Goal: Navigation & Orientation: Go to known website

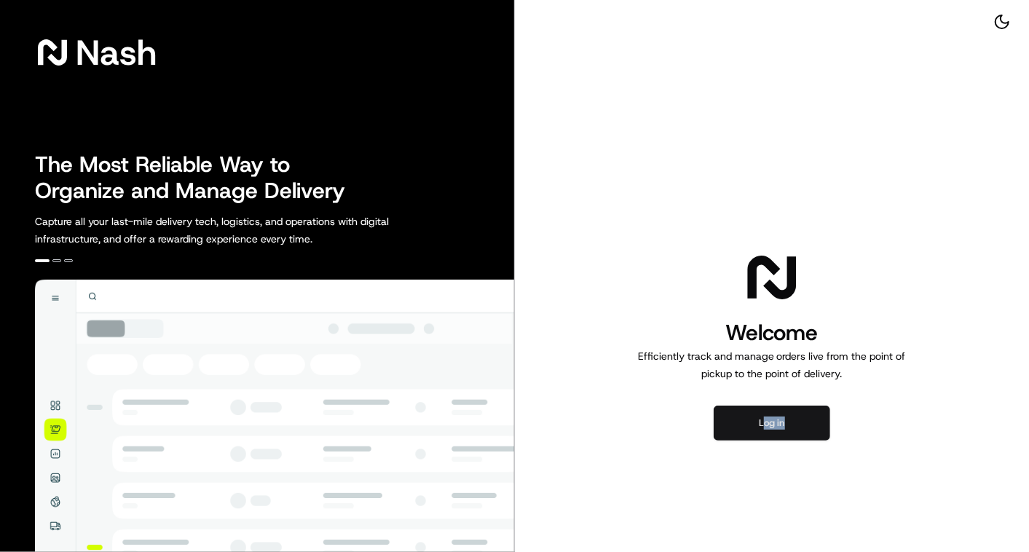
drag, startPoint x: 799, startPoint y: 449, endPoint x: 763, endPoint y: 407, distance: 55.8
click at [763, 407] on div "Welcome Efficiently track and manage orders live from the point of pickup to th…" at bounding box center [772, 344] width 515 height 688
click at [763, 407] on button "Log in" at bounding box center [772, 423] width 117 height 35
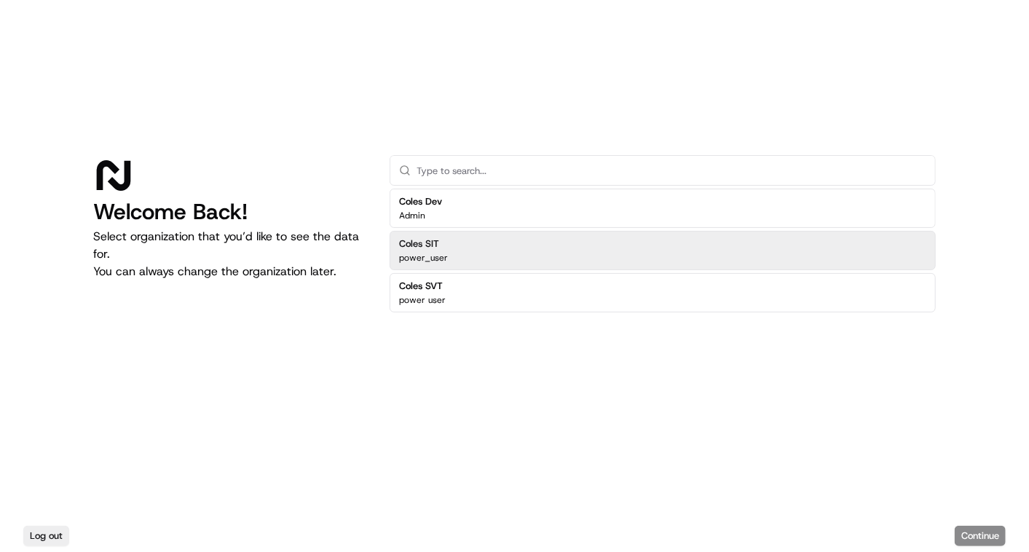
click at [491, 247] on div "Coles SIT power_user" at bounding box center [663, 250] width 546 height 39
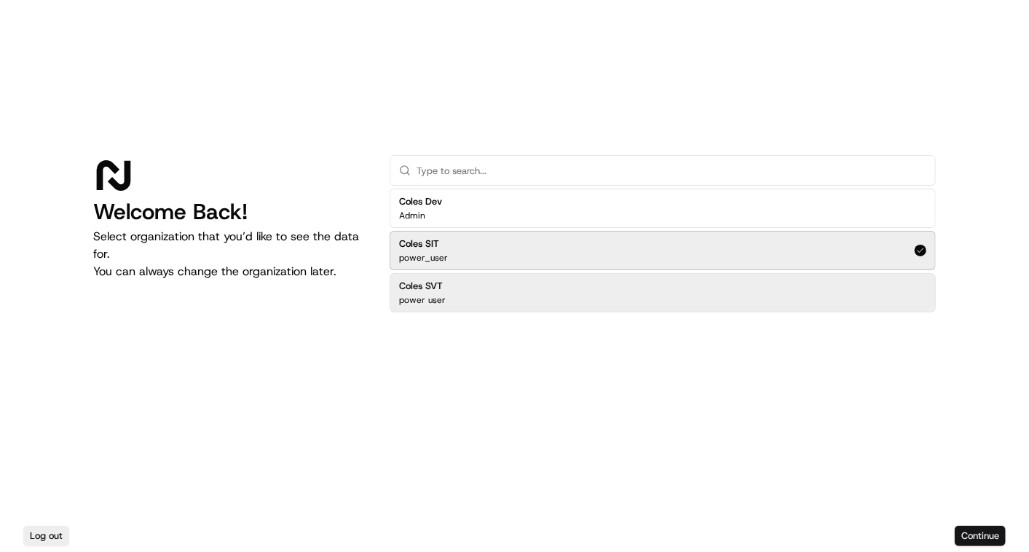
click at [976, 537] on button "Continue" at bounding box center [980, 536] width 51 height 20
